Goal: Task Accomplishment & Management: Use online tool/utility

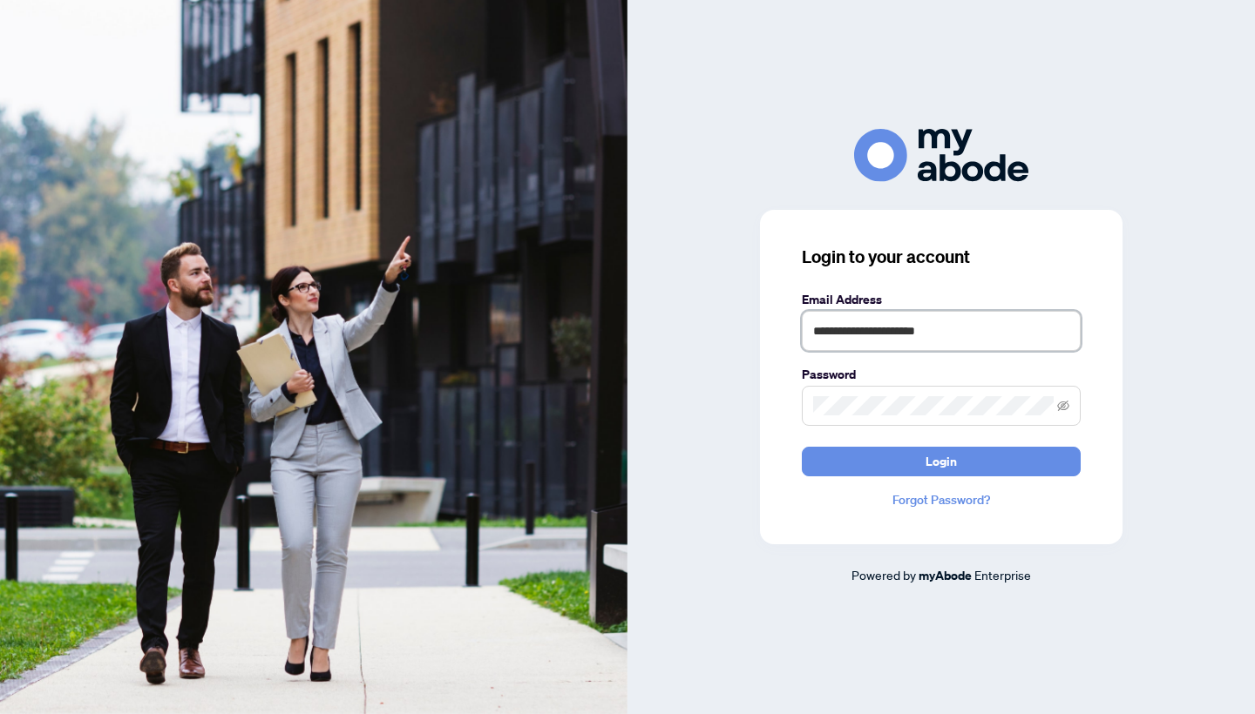
type input "**********"
click at [941, 461] on button "Login" at bounding box center [941, 462] width 279 height 30
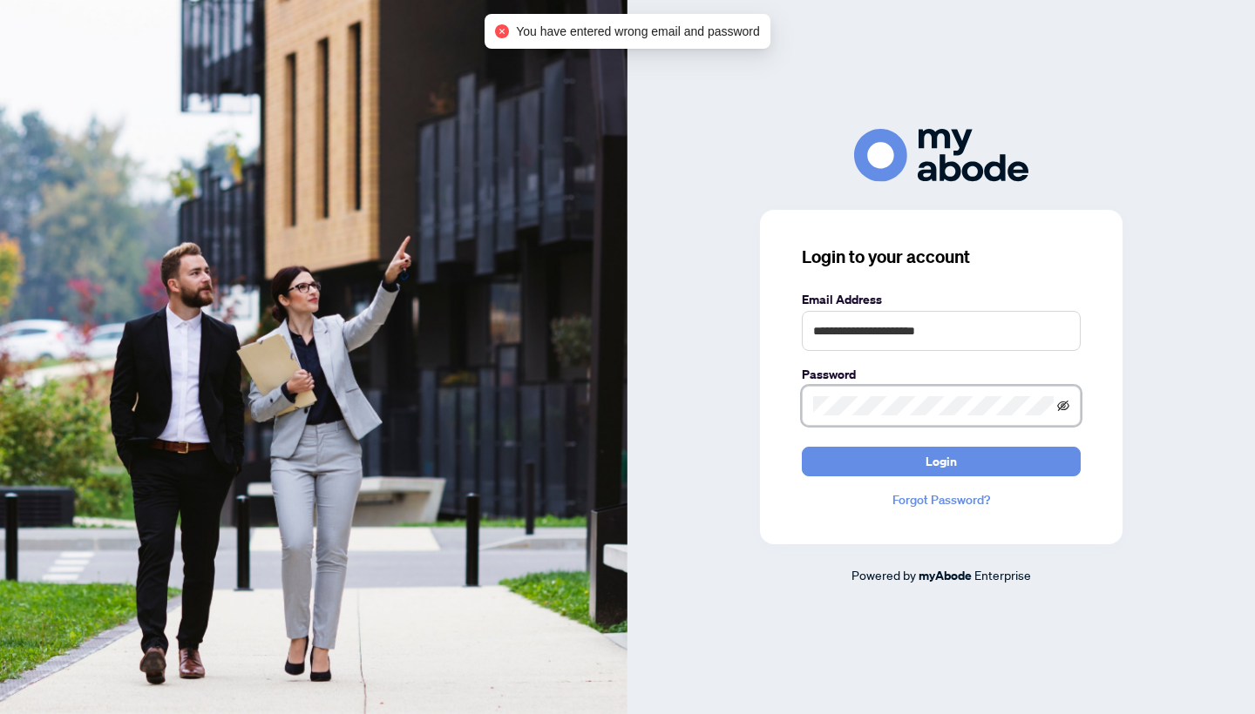
click at [1063, 410] on icon "eye-invisible" at bounding box center [1063, 406] width 12 height 12
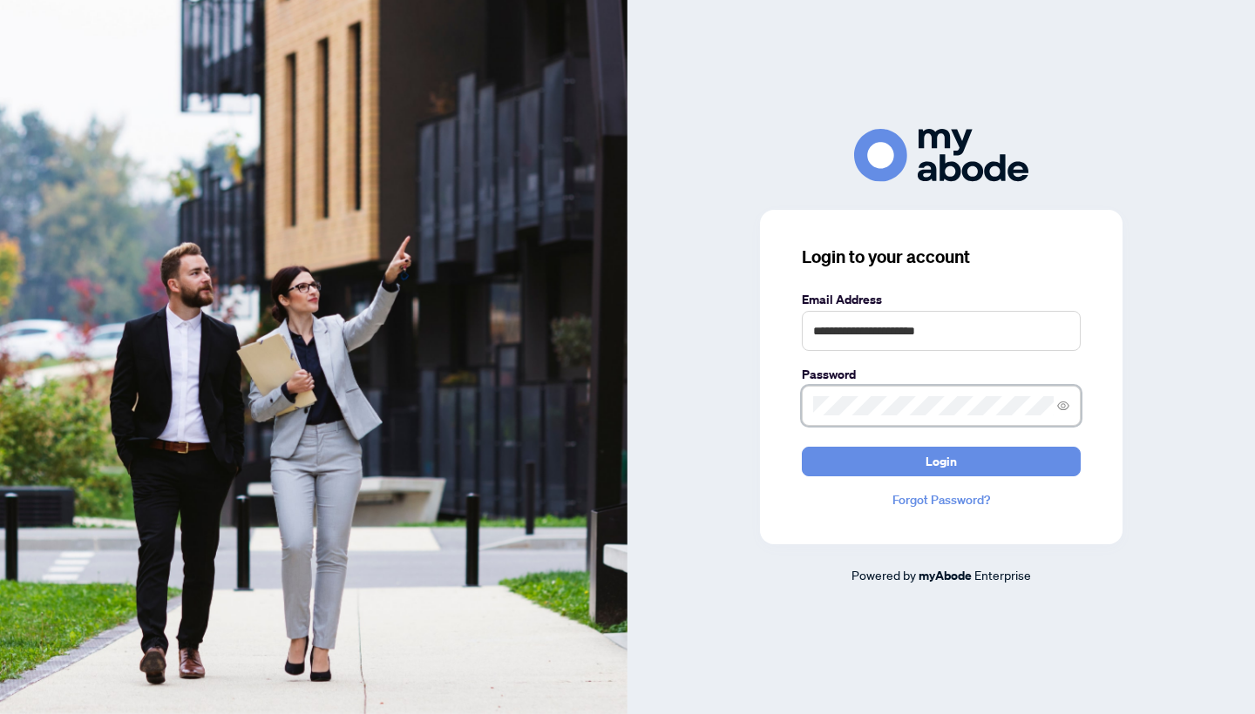
click at [941, 461] on button "Login" at bounding box center [941, 462] width 279 height 30
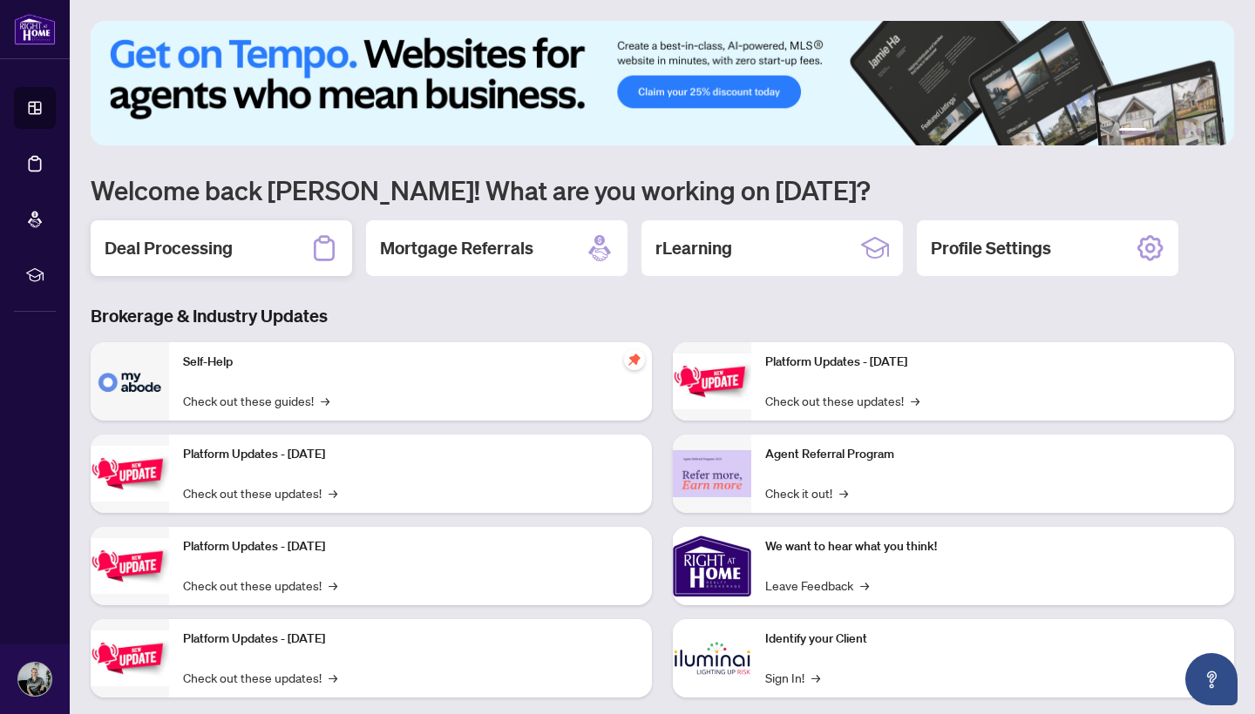
click at [244, 240] on div "Deal Processing" at bounding box center [221, 248] width 261 height 56
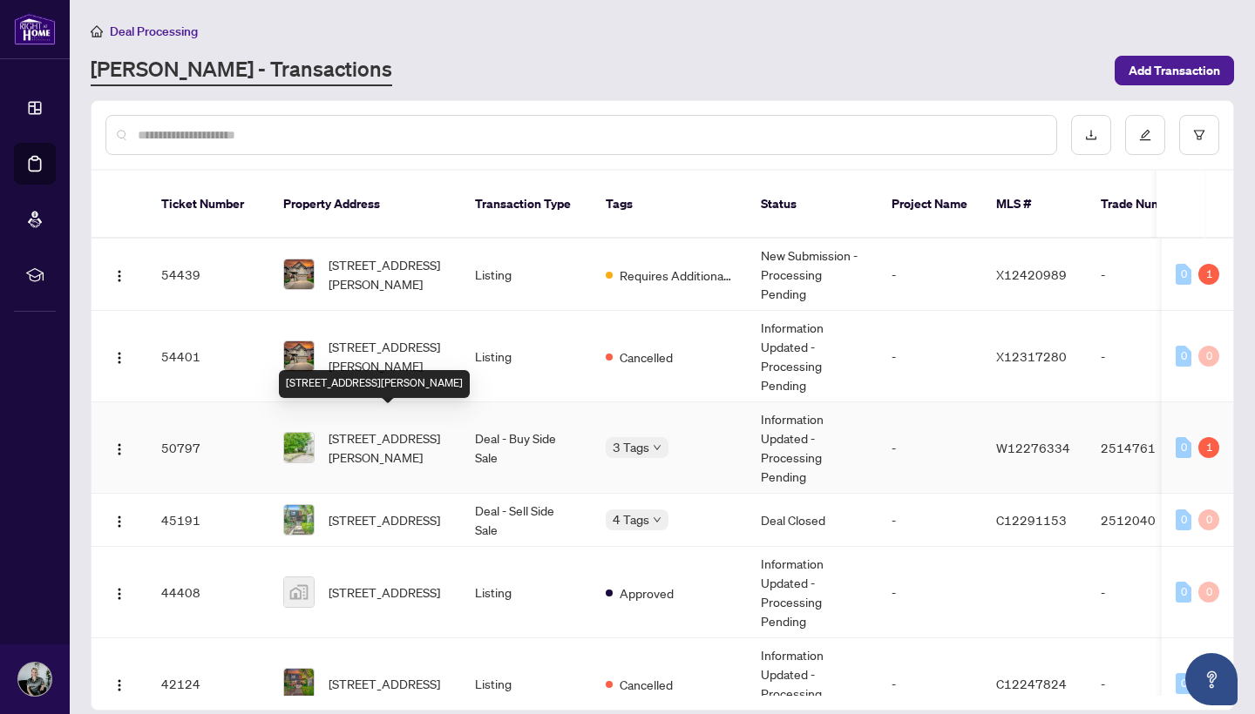
click at [424, 429] on span "16 Porter Ave, Toronto, Ontario M6N 2G9, Canada" at bounding box center [387, 448] width 118 height 38
